Goal: Transaction & Acquisition: Purchase product/service

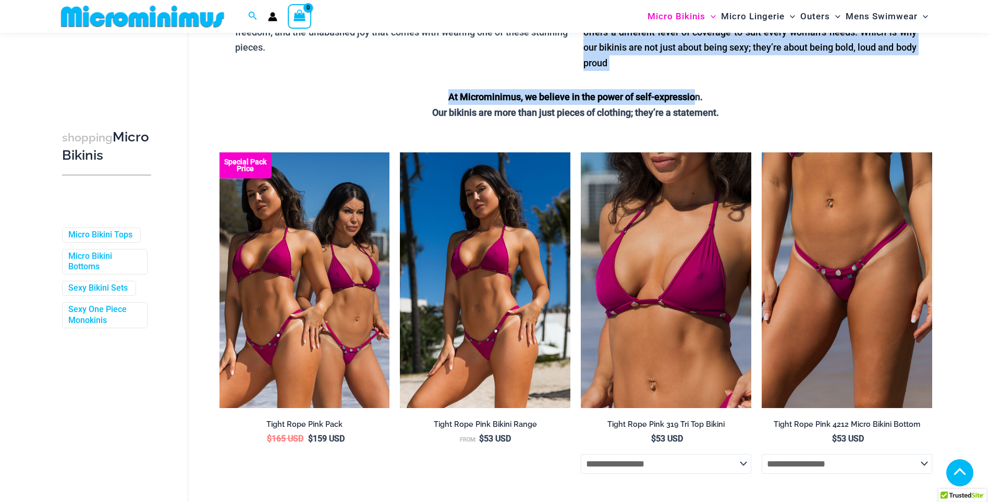
scroll to position [629, 0]
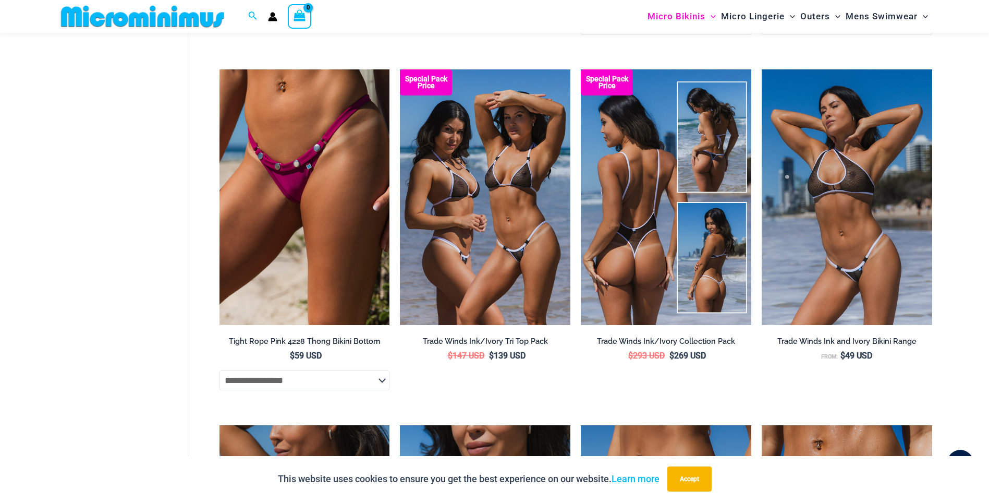
click at [638, 248] on img at bounding box center [666, 196] width 170 height 255
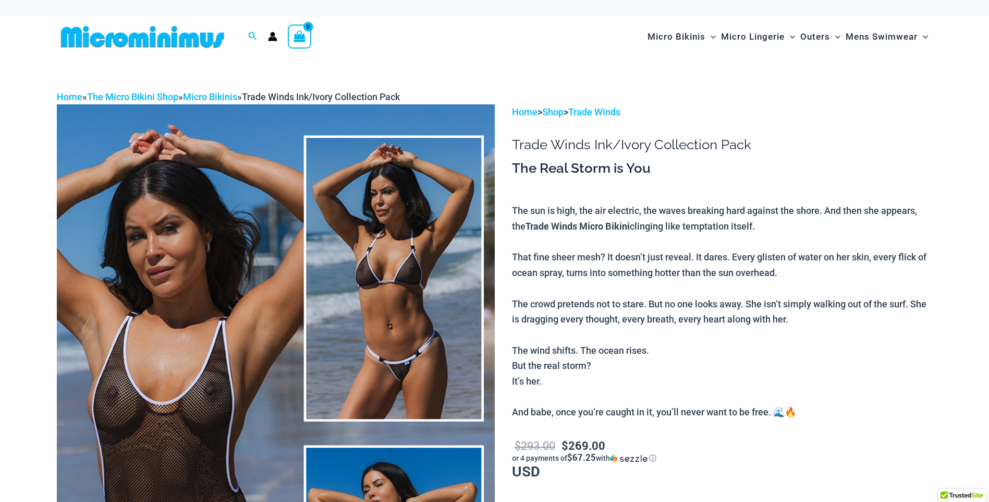
scroll to position [429, 0]
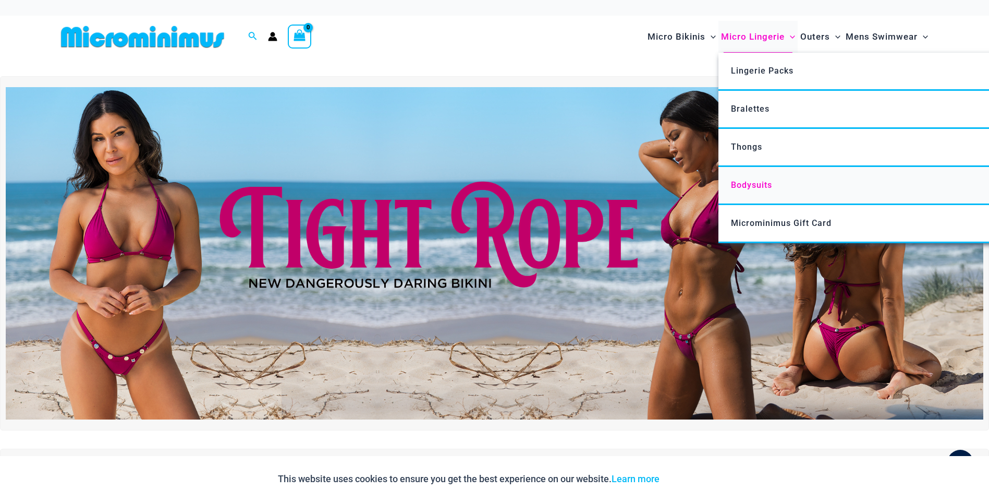
click at [750, 184] on span "Bodysuits" at bounding box center [751, 185] width 41 height 10
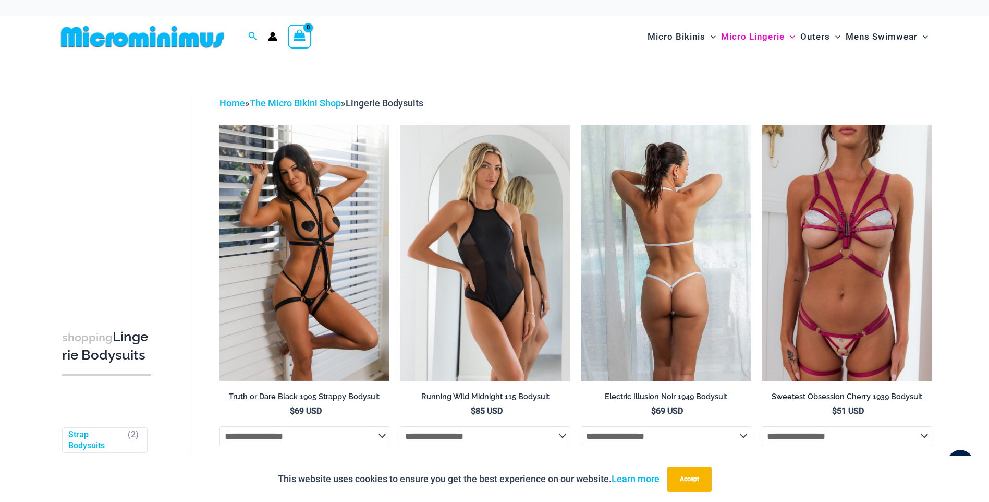
click at [675, 248] on img at bounding box center [666, 252] width 170 height 255
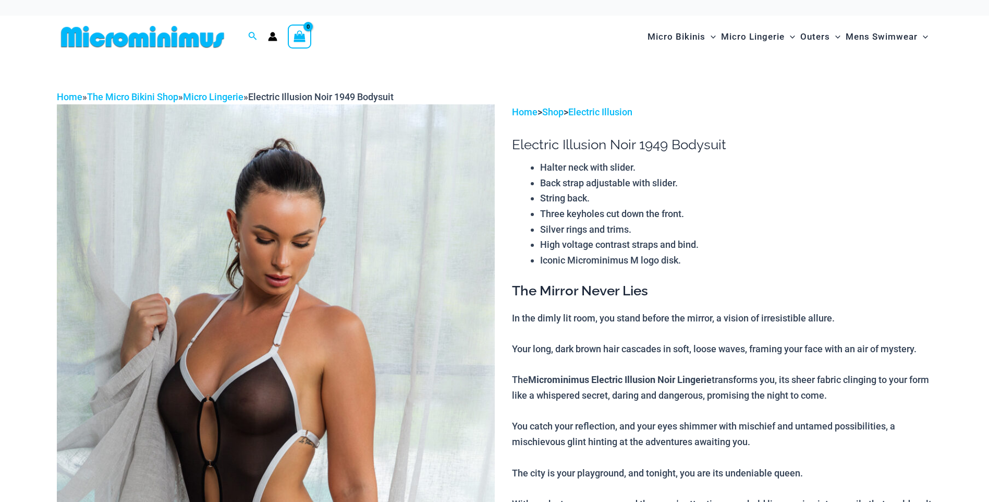
click at [986, 28] on div "Search for: Search Search Micro Bikinis Menu Toggle Sexy Bikini Sets Bikini Top…" at bounding box center [494, 37] width 989 height 42
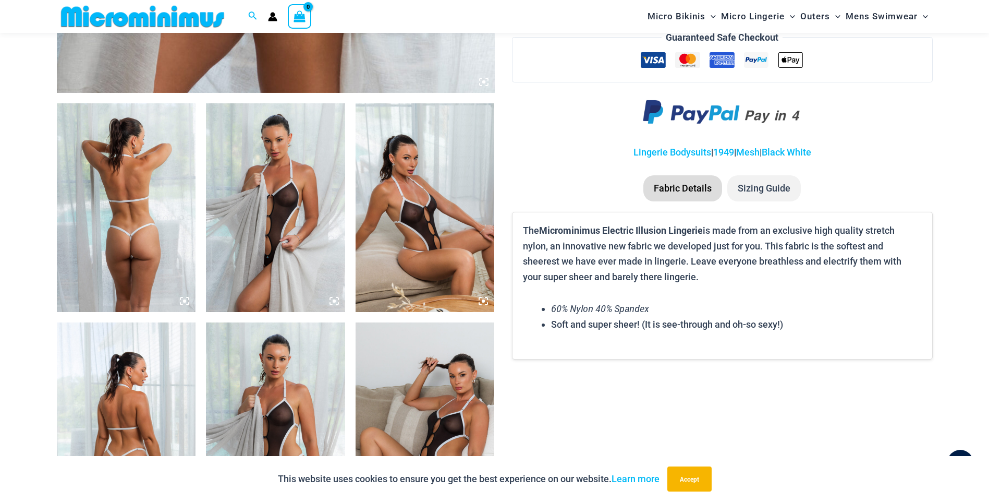
scroll to position [221, 0]
